Goal: Find specific page/section: Find specific page/section

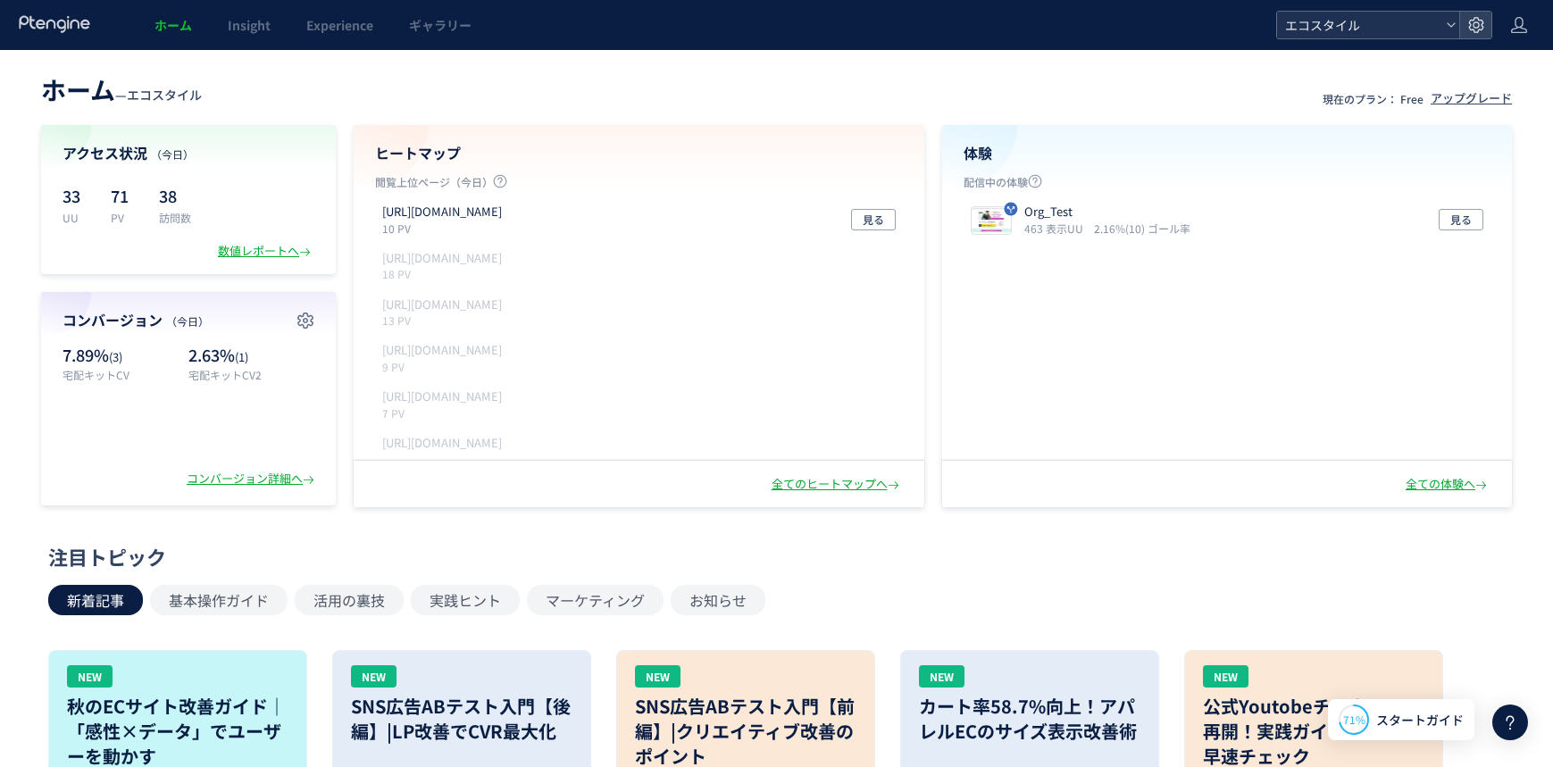
click at [1349, 31] on span "エコスタイル" at bounding box center [1359, 25] width 159 height 27
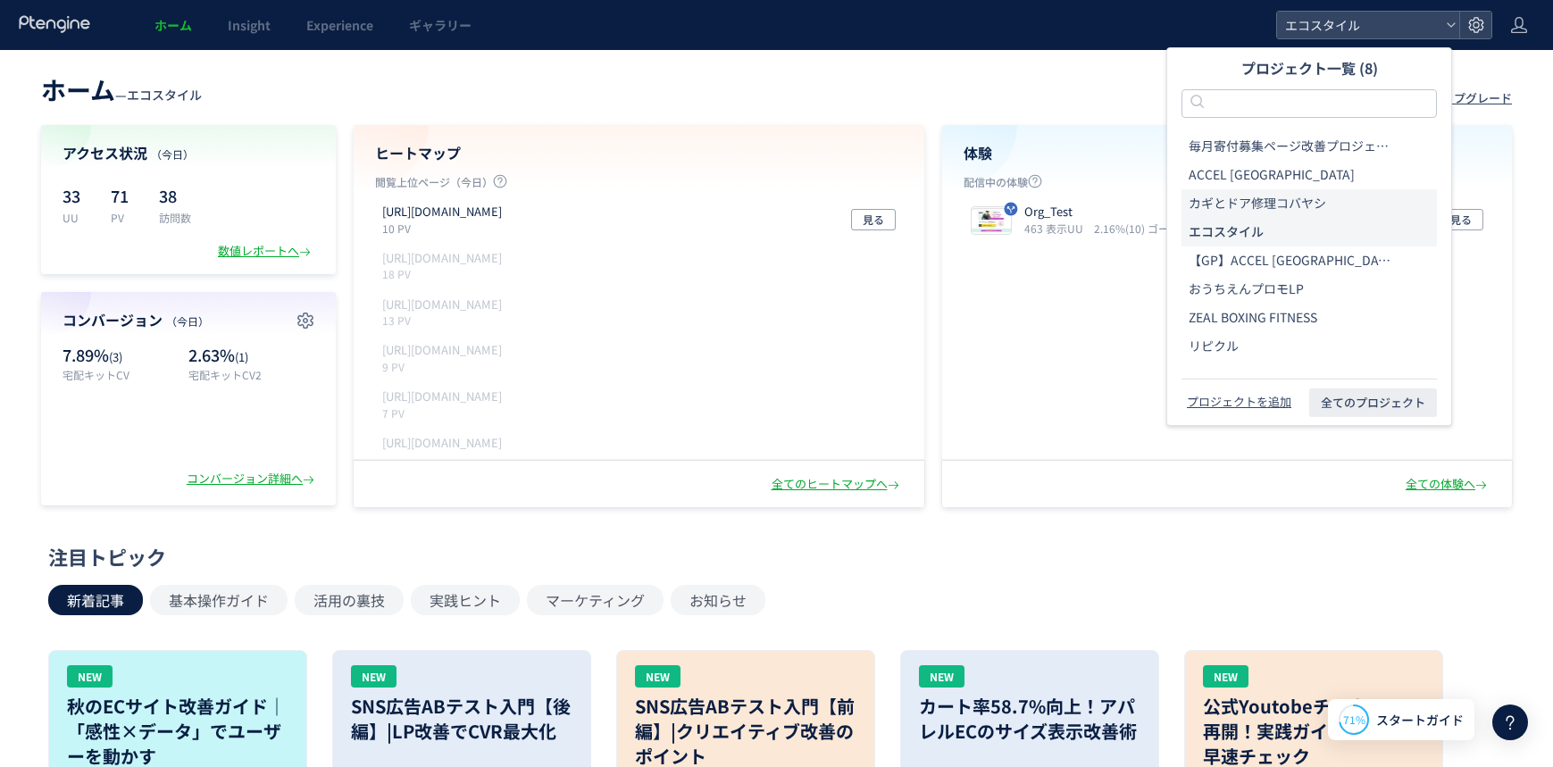
click at [1220, 247] on li "カギとドア修理コバヤシ" at bounding box center [1309, 261] width 255 height 29
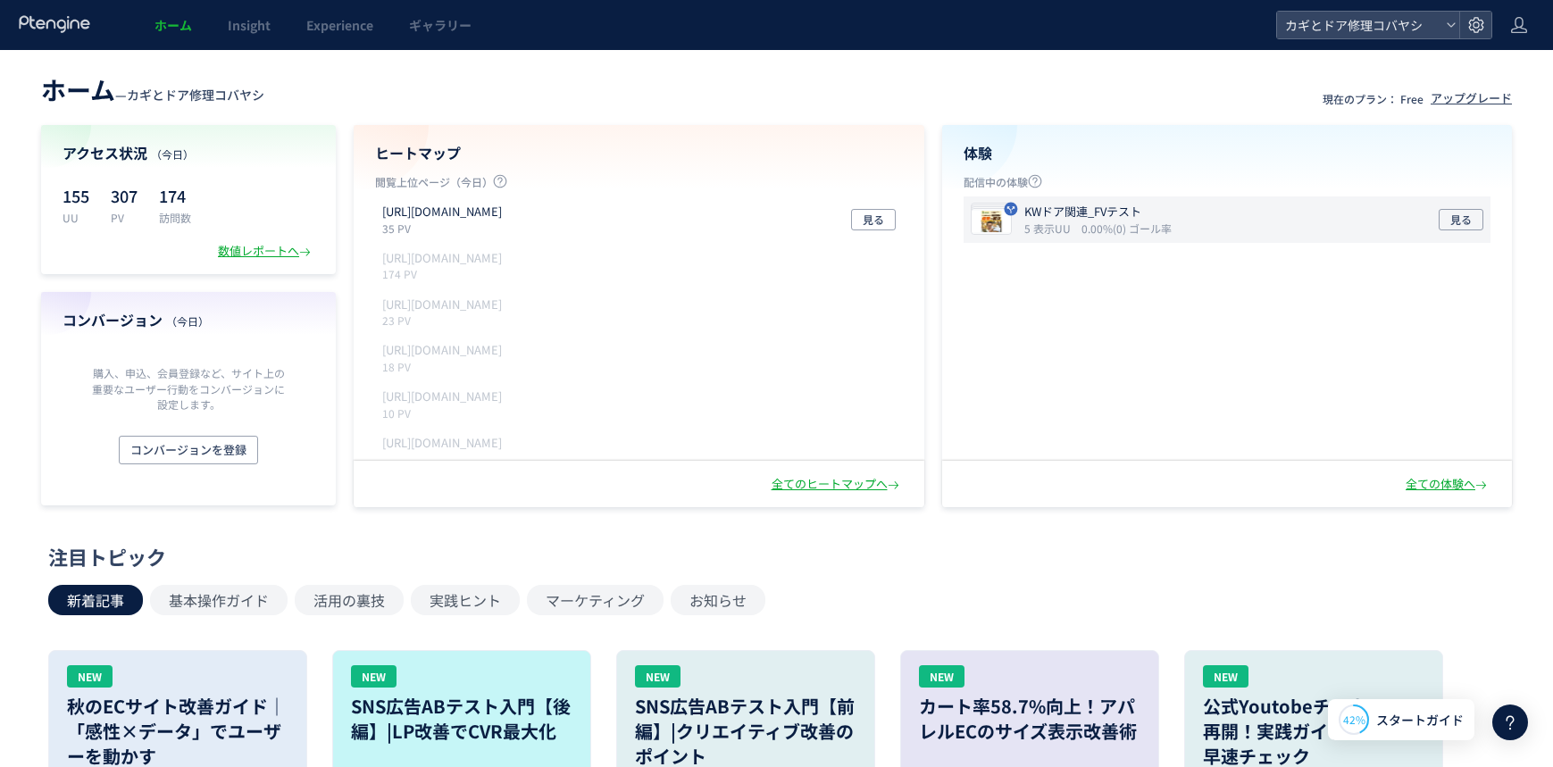
click at [1250, 230] on div "KWドア関連_FVテスト 5 表示UU 0.00%(0) ゴール率 見る" at bounding box center [1228, 220] width 528 height 46
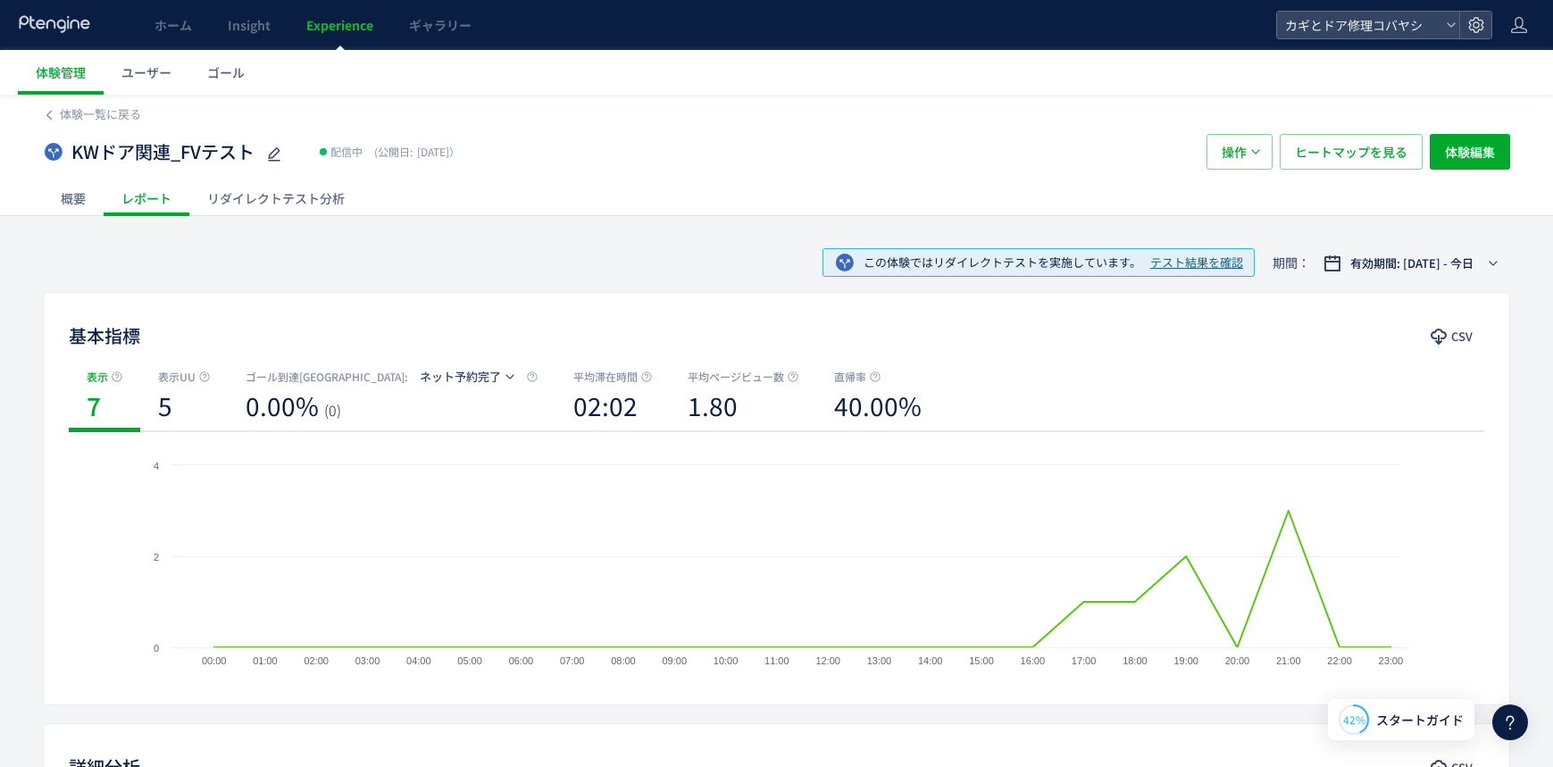
click at [299, 188] on div "リダイレクトテスト分析" at bounding box center [275, 198] width 173 height 36
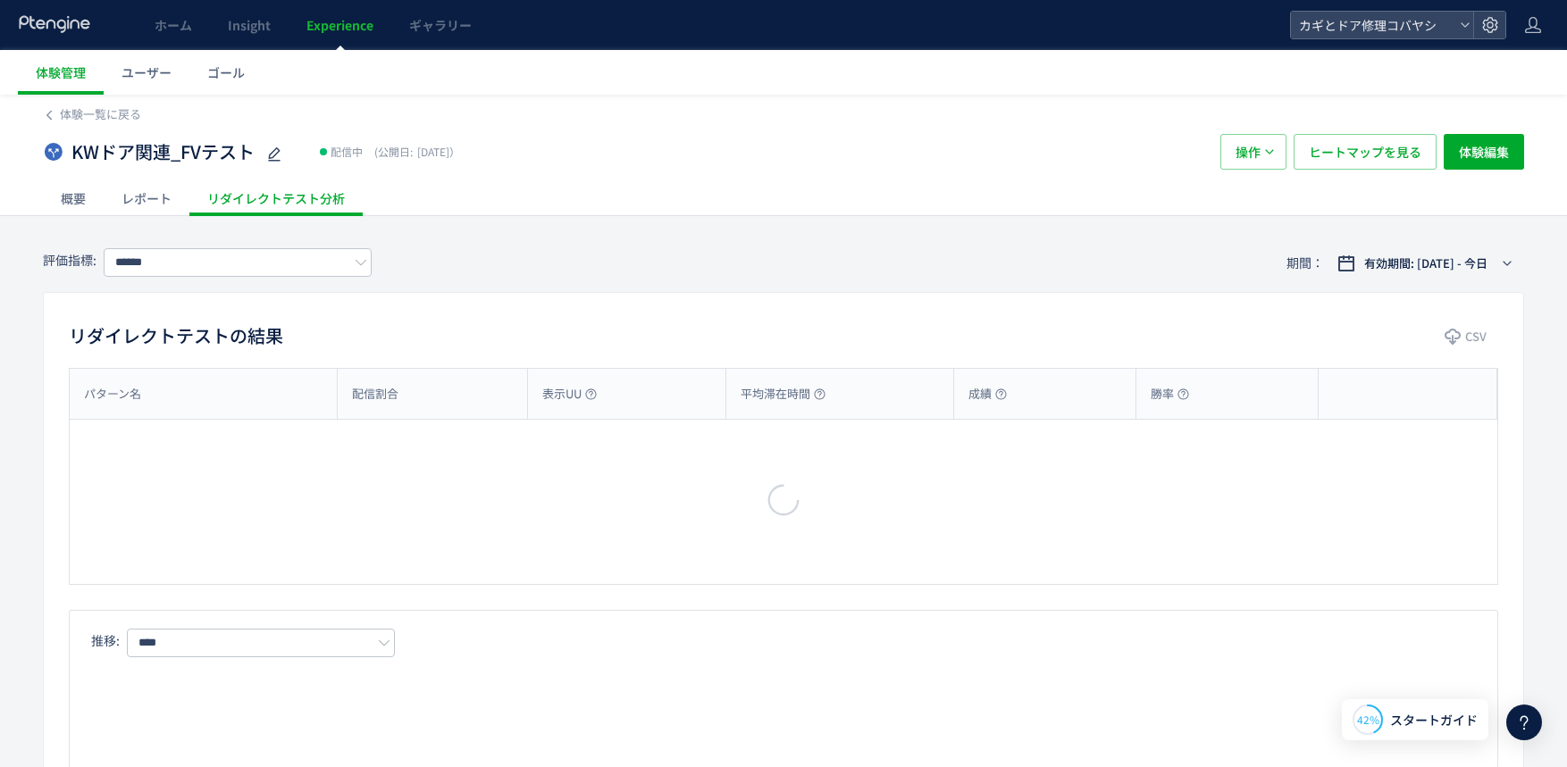
type input "*******"
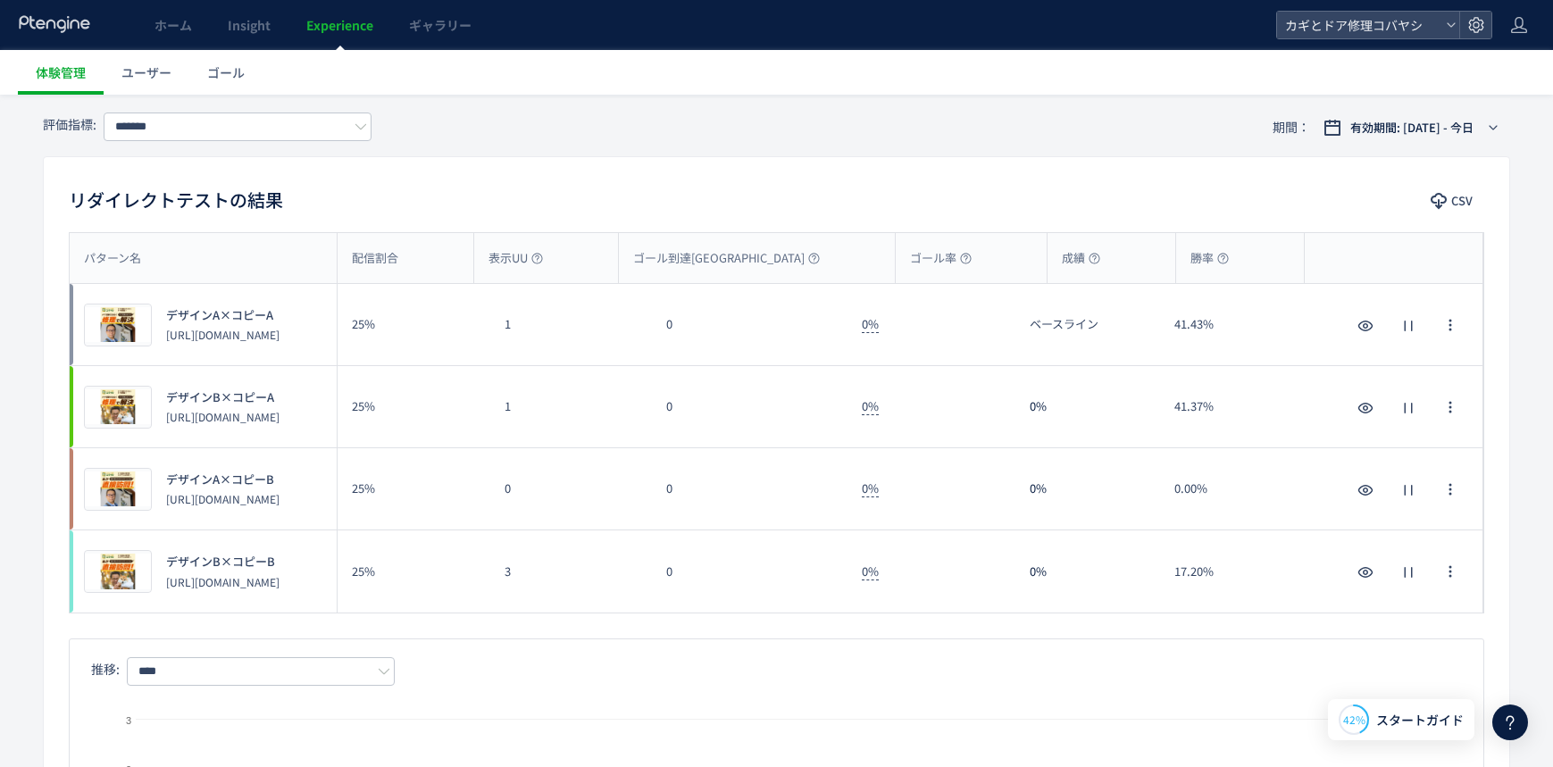
scroll to position [116, 0]
